Goal: Navigation & Orientation: Find specific page/section

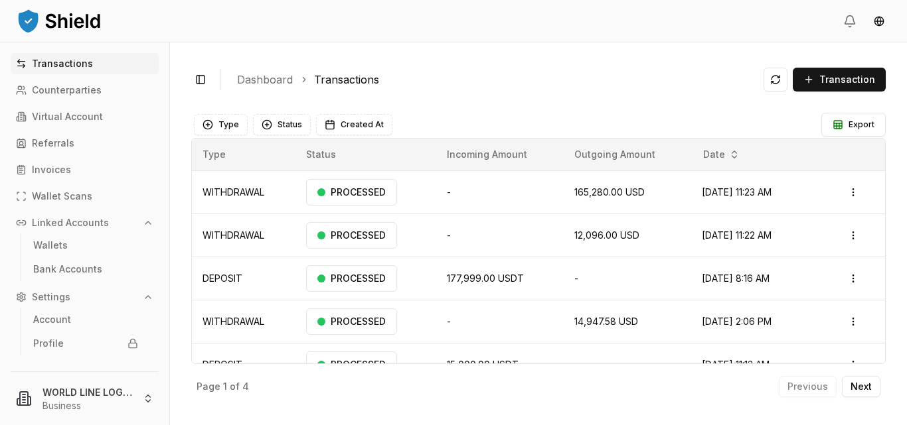
scroll to position [24, 0]
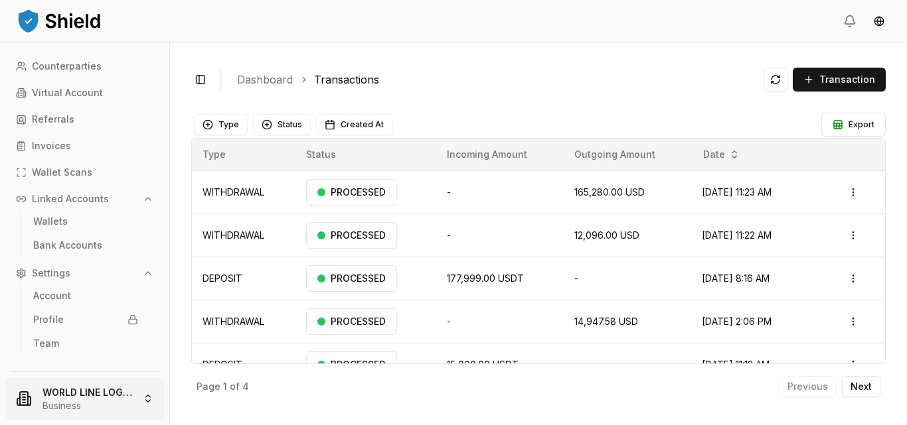
click at [145, 400] on html "Transactions Counterparties Virtual Account Referrals Invoices Wallet Scans Lin…" at bounding box center [453, 212] width 907 height 425
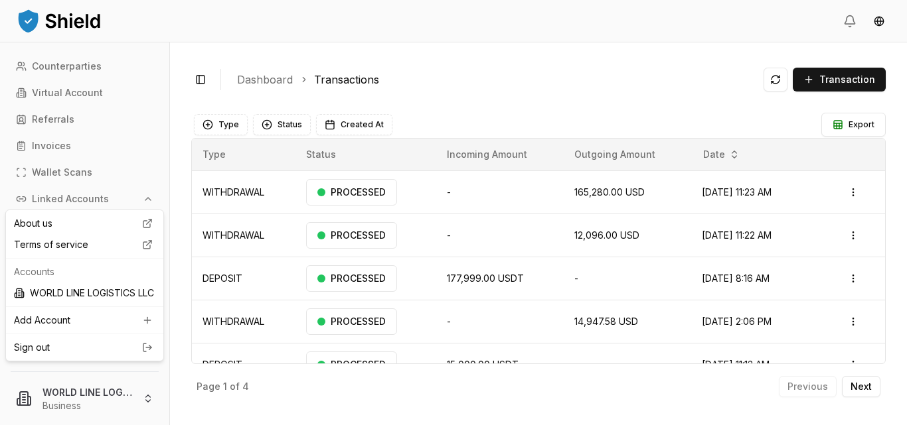
click at [47, 354] on link "Sign out" at bounding box center [84, 347] width 141 height 13
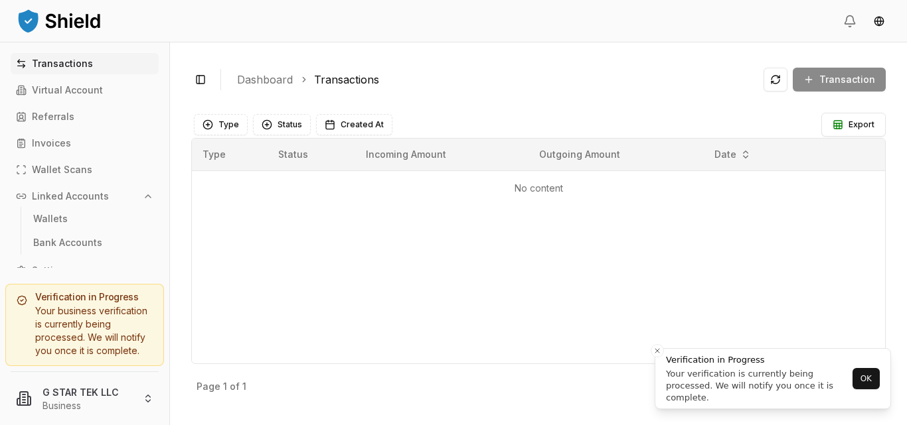
click at [871, 378] on button "OK" at bounding box center [865, 378] width 27 height 21
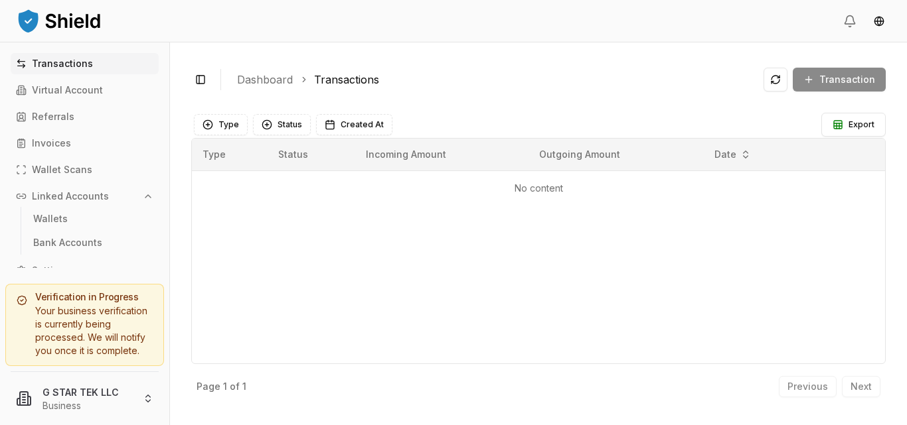
click at [510, 350] on div "Type Status Incoming Amount Outgoing Amount Date No content" at bounding box center [538, 251] width 694 height 226
